Goal: Task Accomplishment & Management: Manage account settings

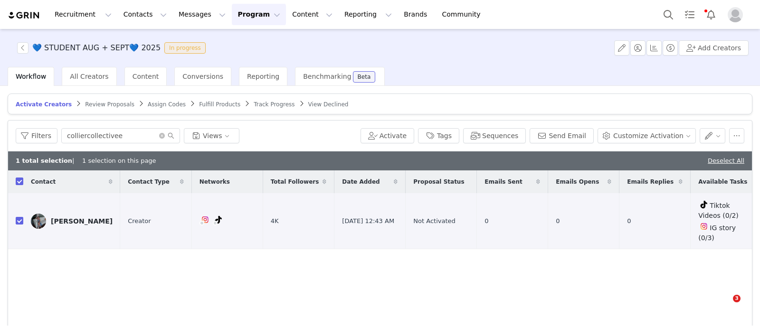
click at [232, 20] on button "Program Program" at bounding box center [259, 14] width 54 height 21
click at [232, 46] on p "Activations" at bounding box center [234, 42] width 37 height 10
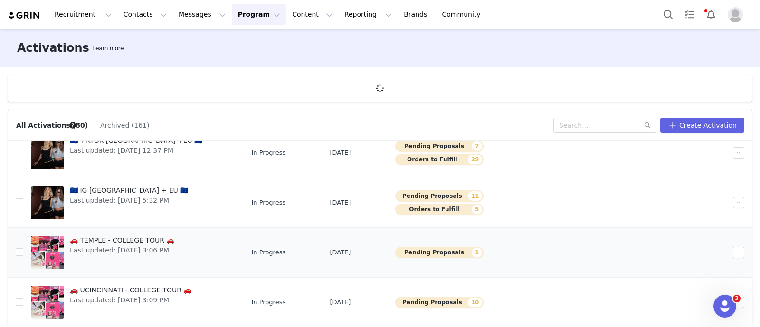
scroll to position [35, 0]
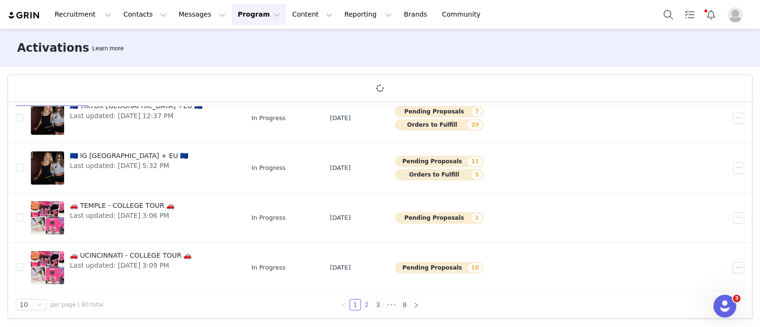
click at [361, 302] on link "2" at bounding box center [366, 305] width 10 height 10
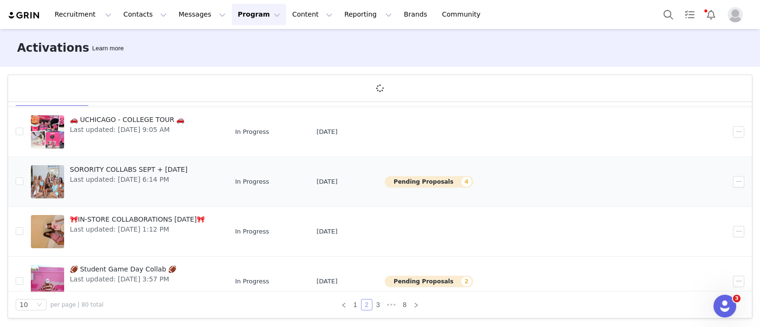
scroll to position [335, 0]
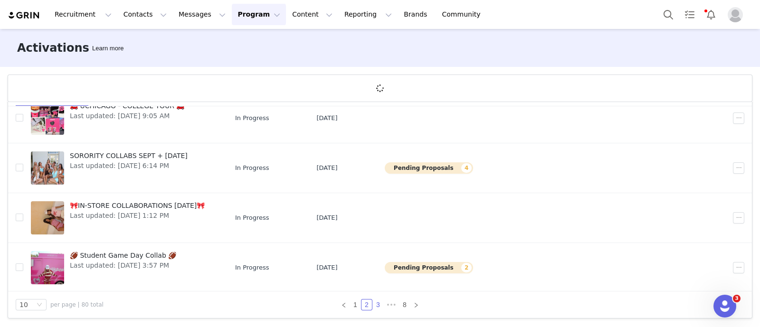
click at [373, 306] on link "3" at bounding box center [378, 305] width 10 height 10
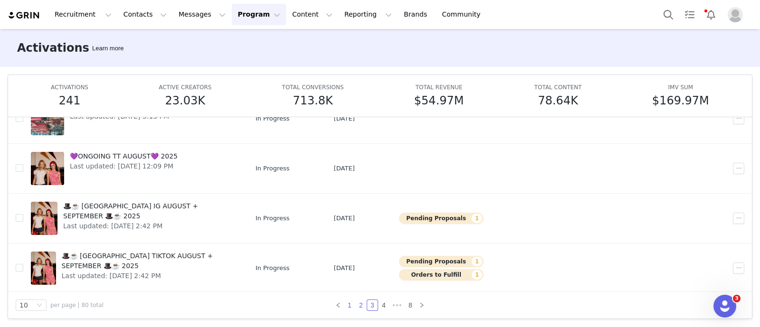
click at [356, 303] on link "2" at bounding box center [361, 305] width 10 height 10
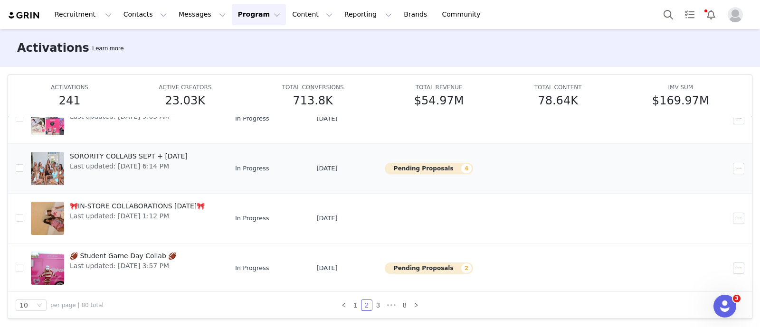
click at [205, 163] on link "SORORITY COLLABS SEPT + [DATE] Last updated: [DATE] 6:14 PM" at bounding box center [125, 169] width 189 height 38
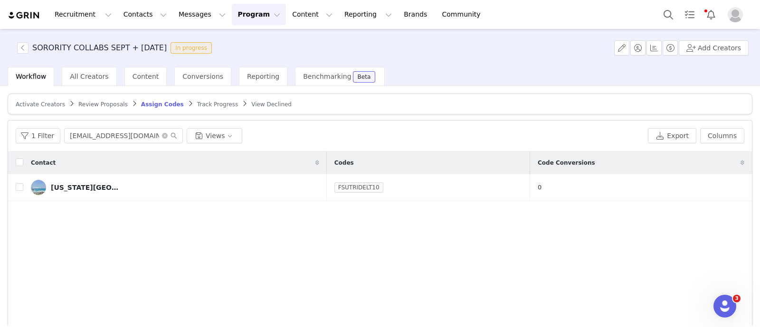
click at [97, 105] on span "Review Proposals" at bounding box center [102, 104] width 49 height 7
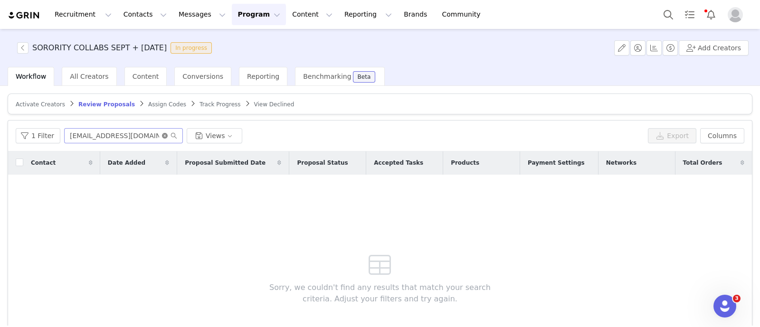
click at [163, 136] on icon "icon: close-circle" at bounding box center [165, 136] width 6 height 6
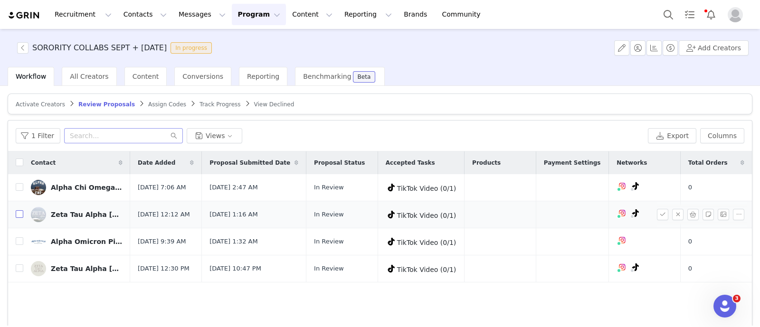
click at [20, 212] on input "checkbox" at bounding box center [20, 214] width 8 height 8
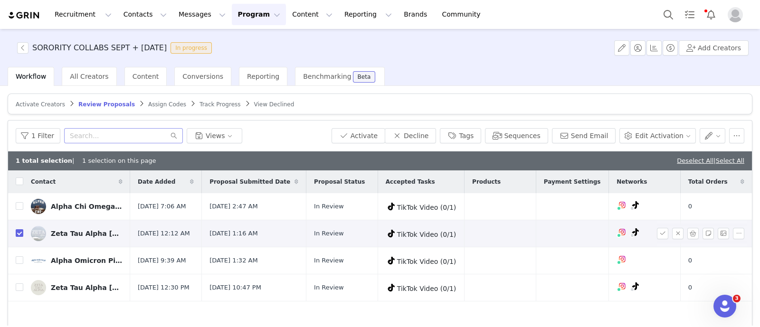
click at [100, 233] on div "Zeta Tau Alpha [GEOGRAPHIC_DATA][US_STATE]" at bounding box center [86, 234] width 71 height 8
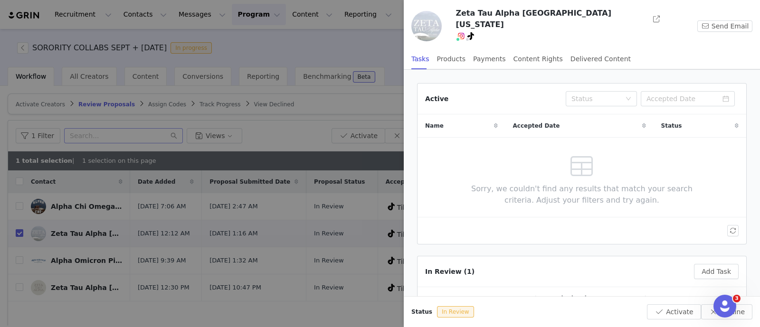
click at [287, 114] on div at bounding box center [380, 163] width 760 height 327
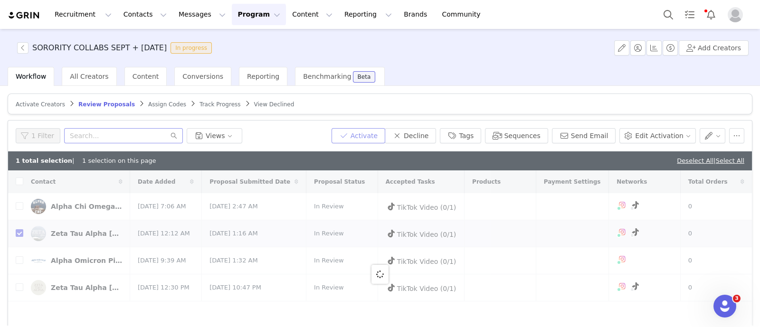
click at [371, 135] on button "Activate" at bounding box center [358, 135] width 54 height 15
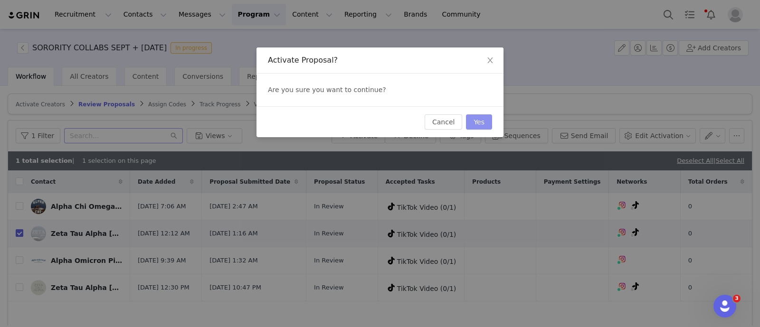
click at [475, 114] on button "Yes" at bounding box center [479, 121] width 26 height 15
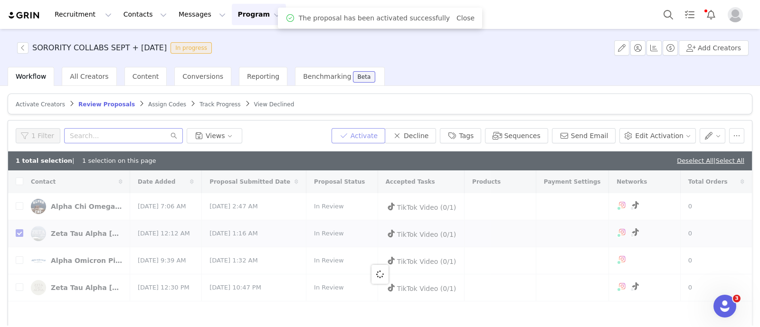
checkbox input "false"
